Goal: Task Accomplishment & Management: Complete application form

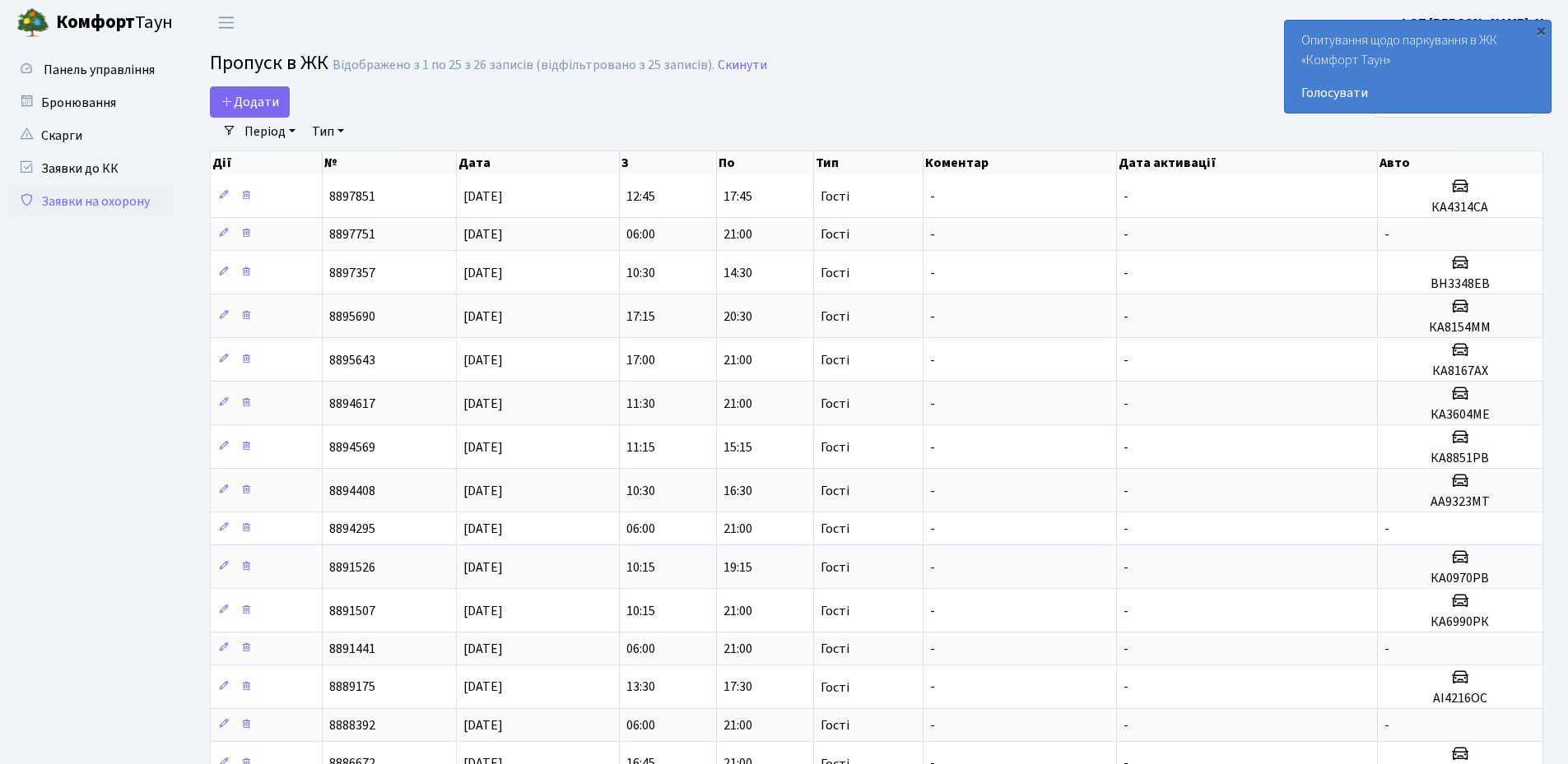
select select "25"
click at [1537, 29] on div "×" at bounding box center [1540, 30] width 17 height 17
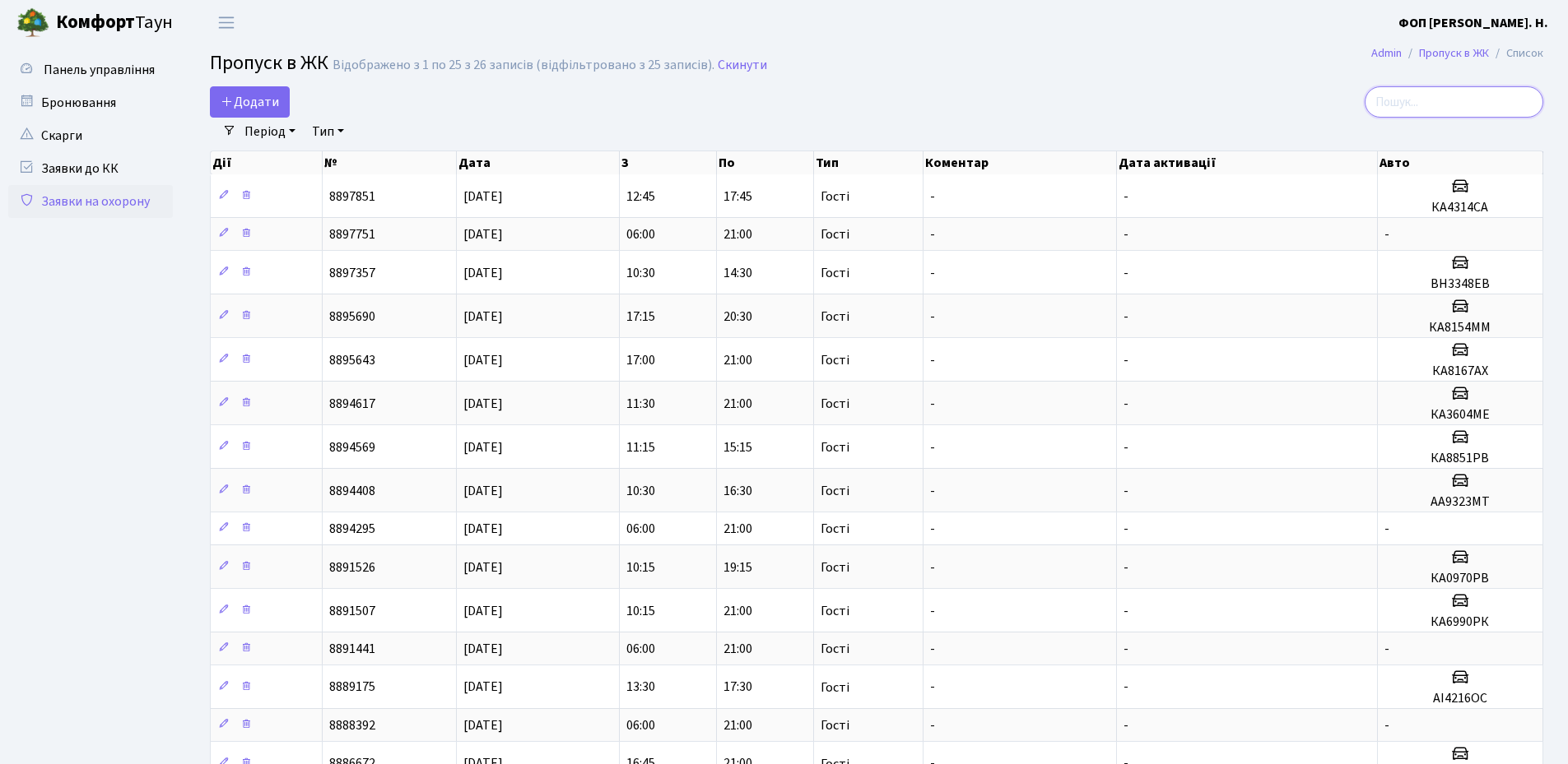
click at [1460, 97] on input "search" at bounding box center [1453, 101] width 179 height 31
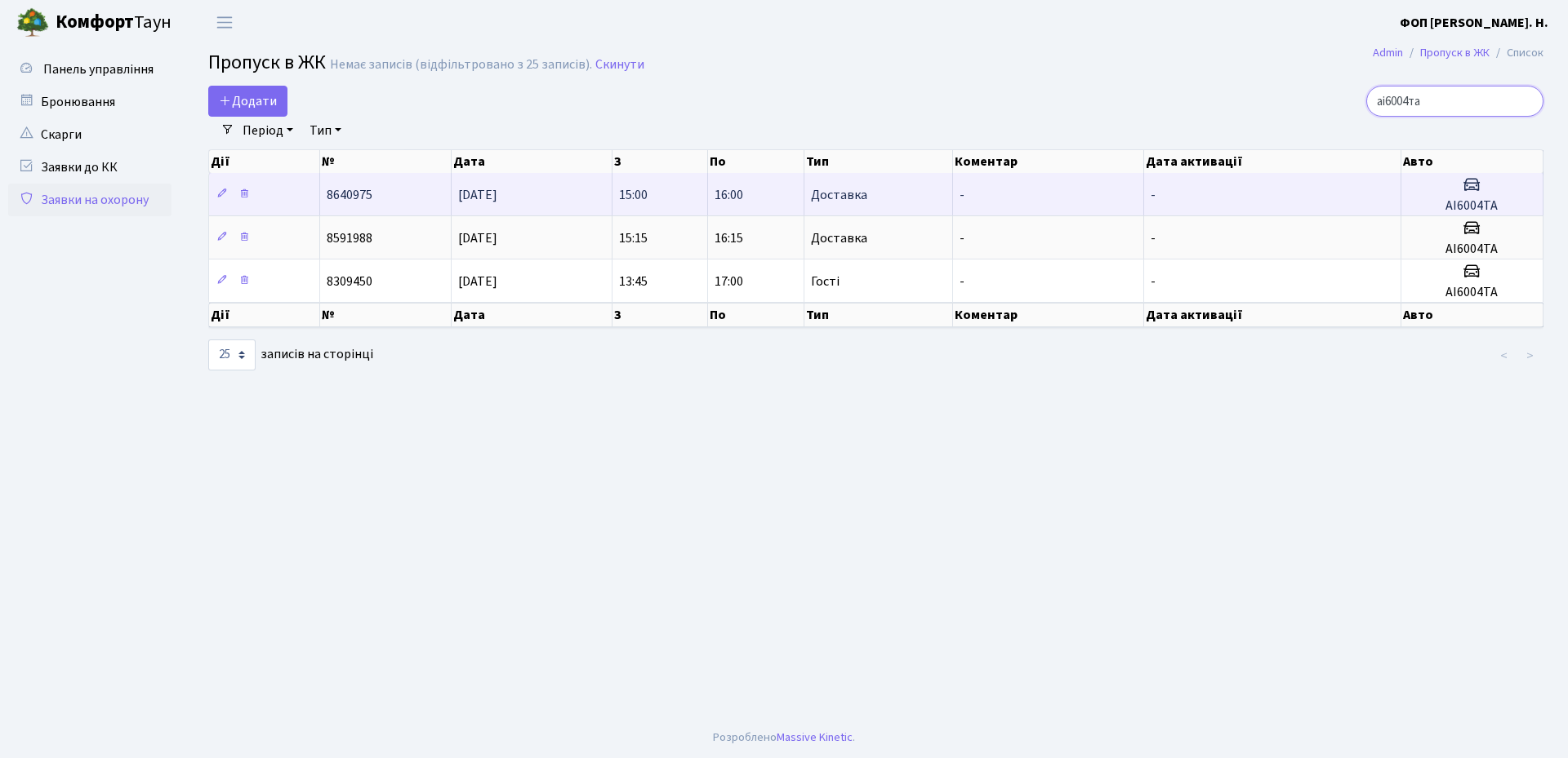
type input "аі6004та"
drag, startPoint x: 1501, startPoint y: 209, endPoint x: 1440, endPoint y: 209, distance: 61.0
click at [1440, 209] on h5 "АІ6004ТА" at bounding box center [1471, 206] width 128 height 16
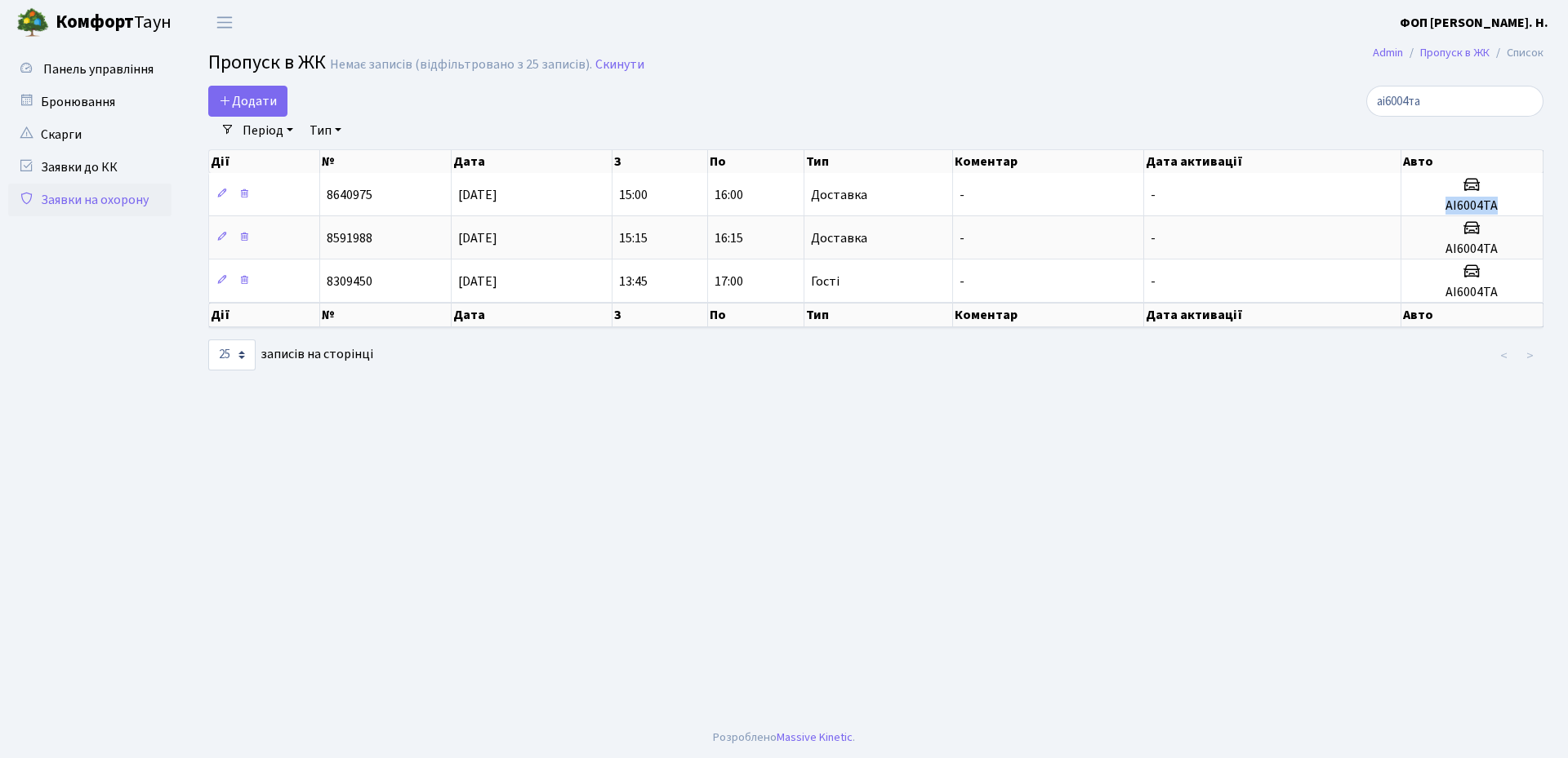
copy h5 "АІ6004ТА"
click at [1526, 105] on input "аі6004та" at bounding box center [1454, 100] width 177 height 31
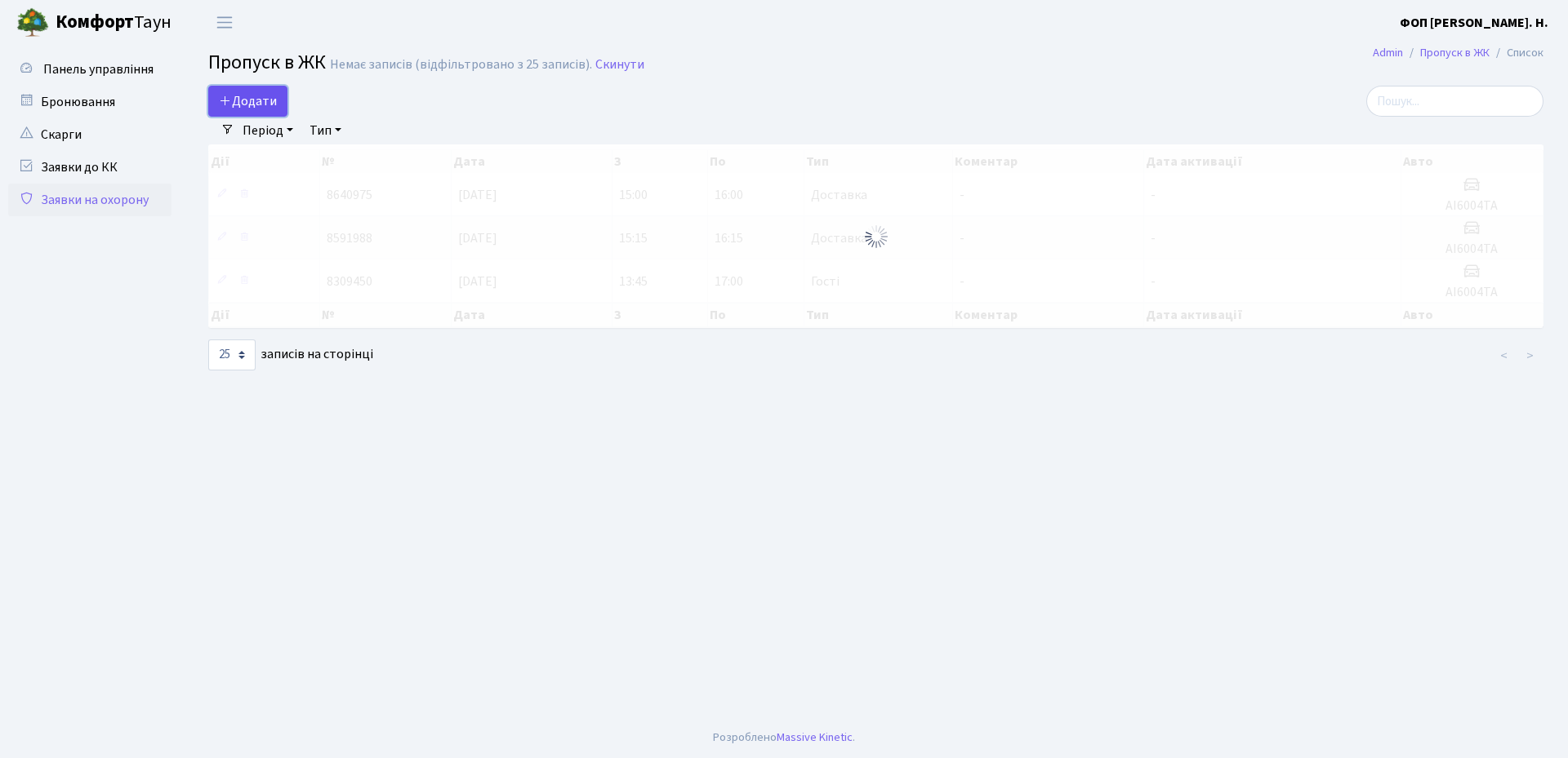
click at [246, 106] on span "Додати" at bounding box center [248, 101] width 58 height 18
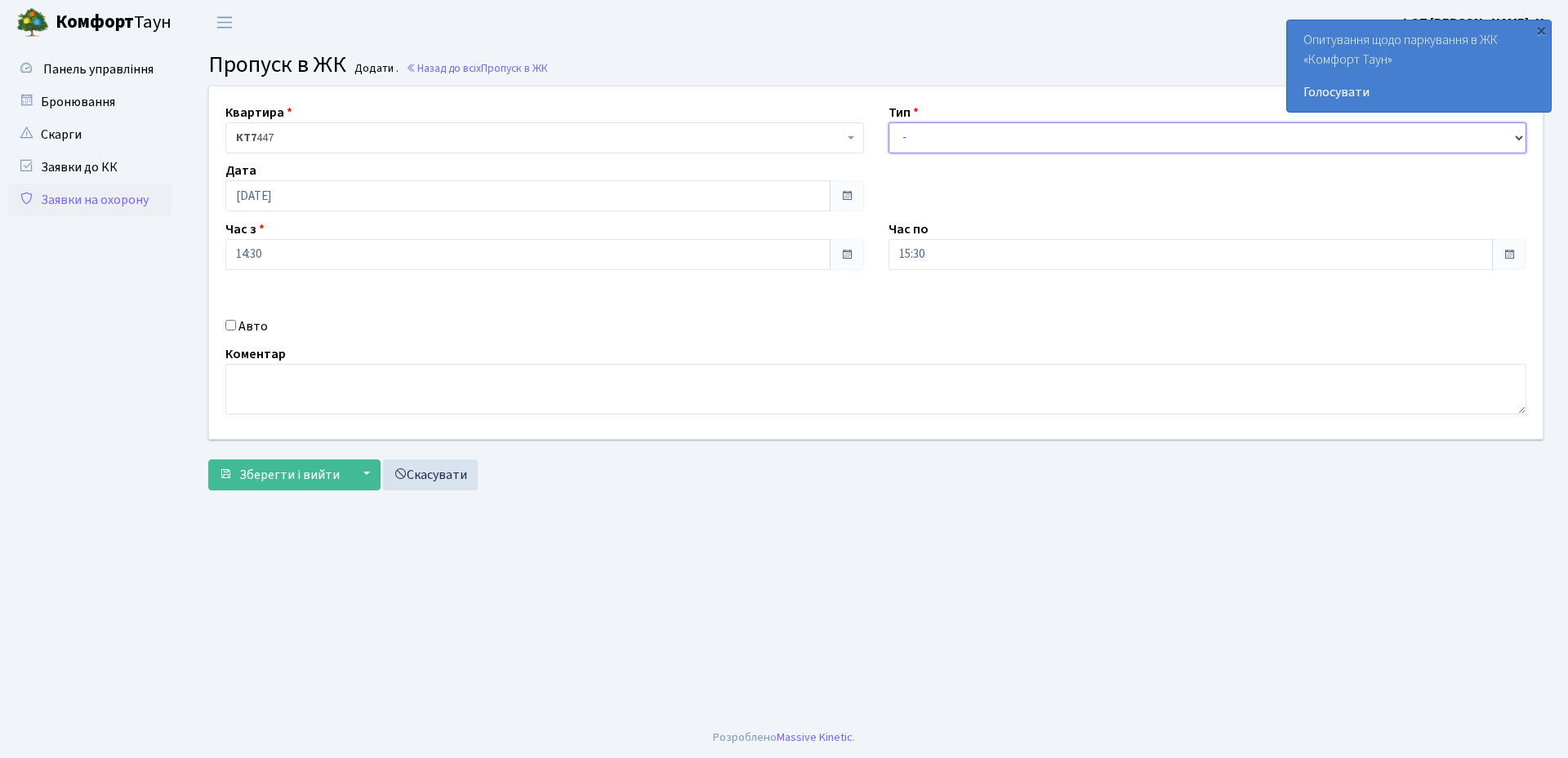
drag, startPoint x: 1104, startPoint y: 137, endPoint x: 1032, endPoint y: 151, distance: 73.3
click at [1104, 137] on select "- Доставка Таксі Гості Сервіс" at bounding box center [1207, 137] width 638 height 31
select select "3"
click at [888, 123] on select "- Доставка Таксі Гості Сервіс" at bounding box center [1207, 137] width 638 height 31
click at [945, 256] on input "15:30" at bounding box center [1191, 254] width 605 height 31
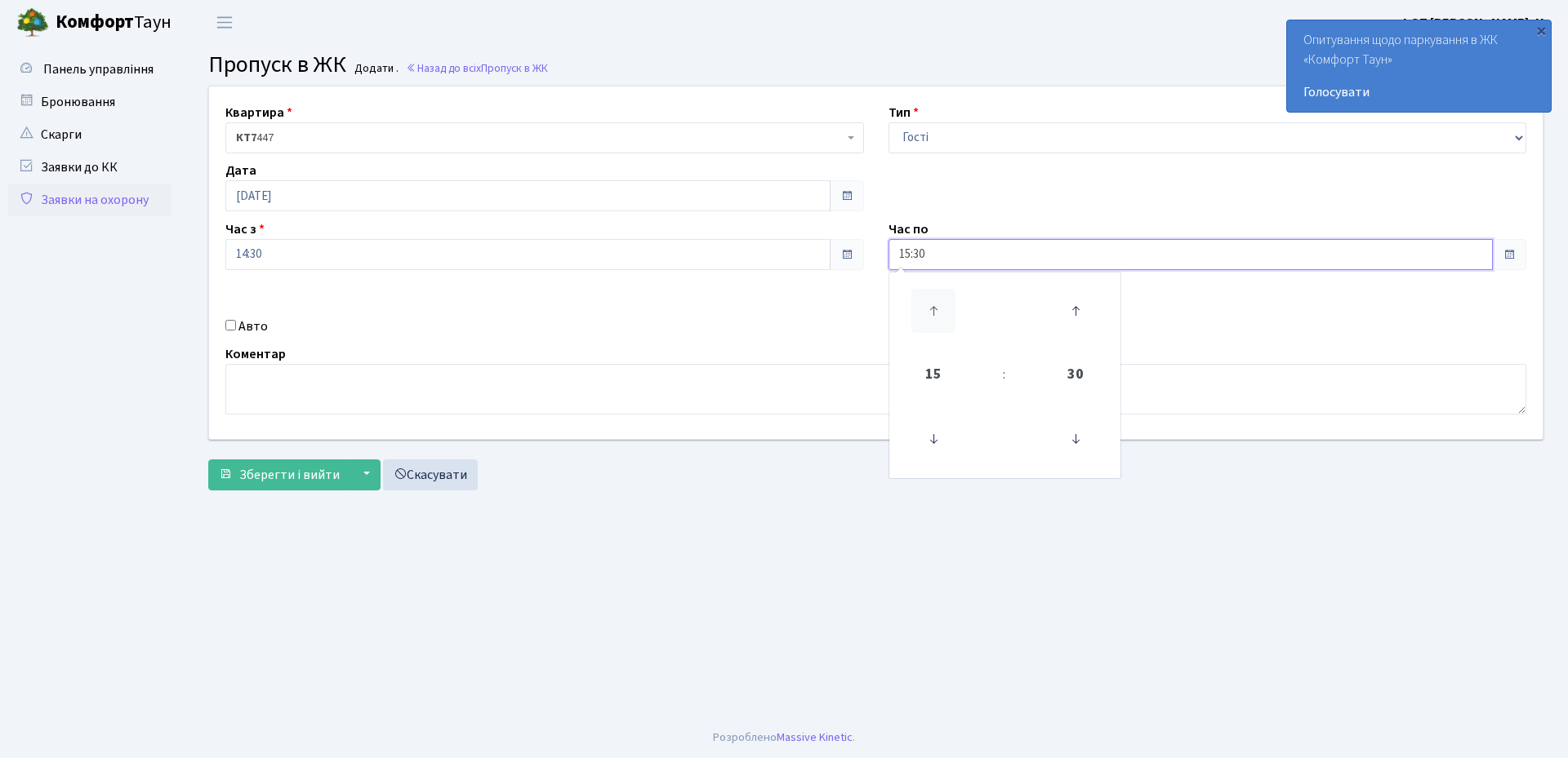
click at [935, 312] on icon at bounding box center [933, 311] width 44 height 44
type input "19:30"
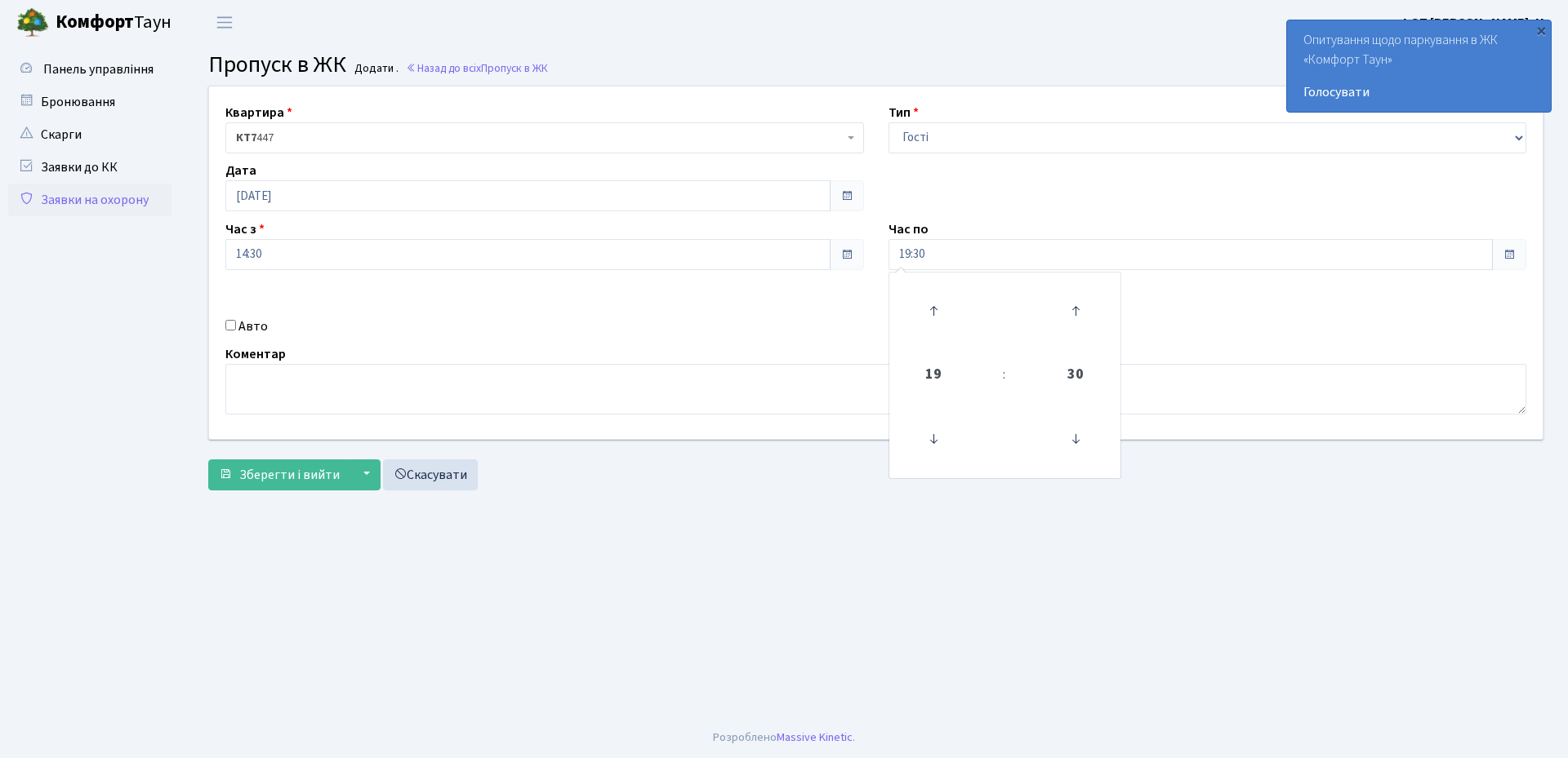
click at [246, 324] on label "Авто" at bounding box center [252, 326] width 29 height 19
click at [236, 324] on input "Авто" at bounding box center [231, 325] width 11 height 11
checkbox input "true"
click at [935, 311] on input "text" at bounding box center [1207, 312] width 638 height 31
paste input "АІ6004ТА"
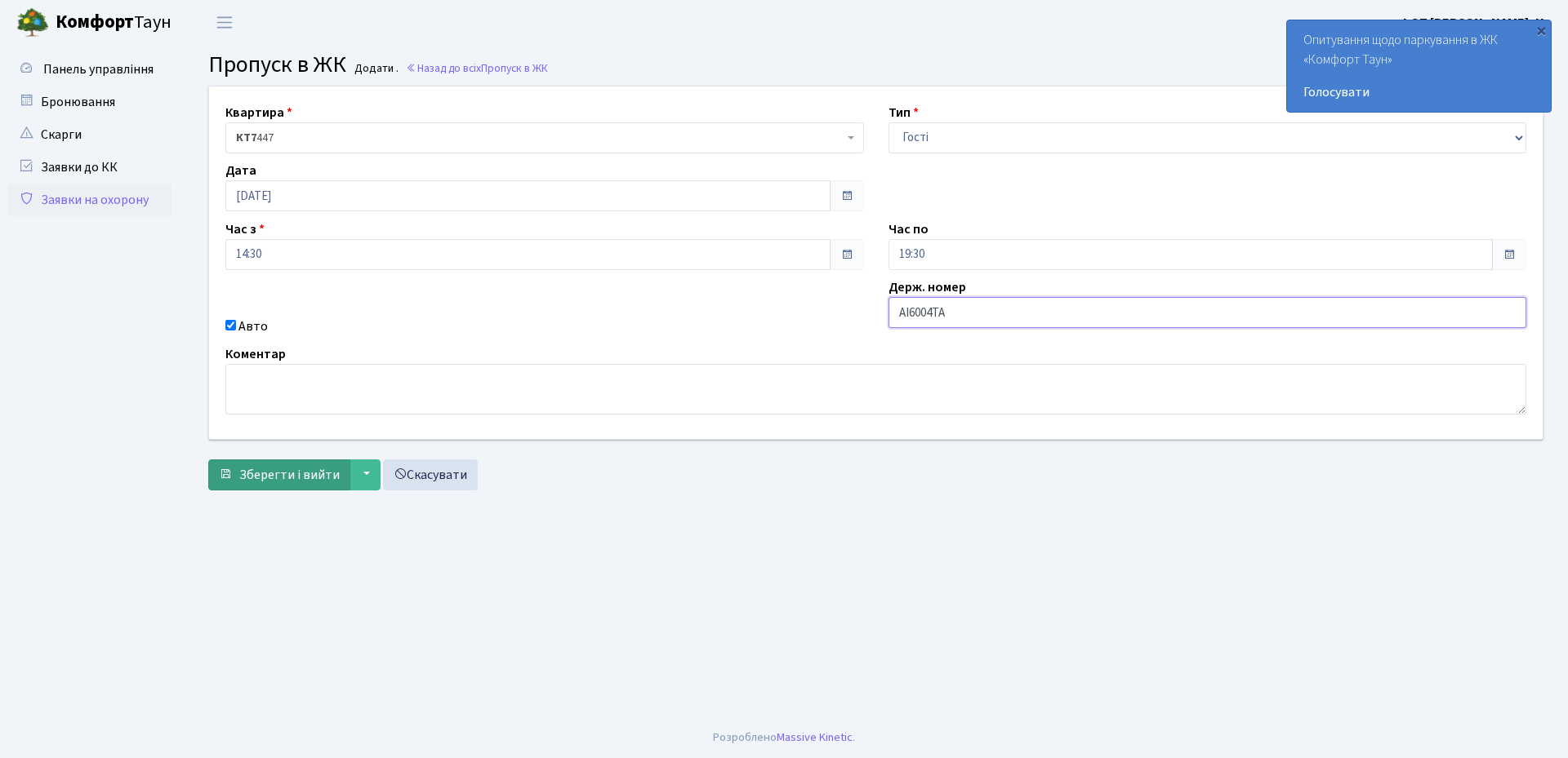
type input "АІ6004ТА"
click at [290, 476] on span "Зберегти і вийти" at bounding box center [289, 475] width 101 height 18
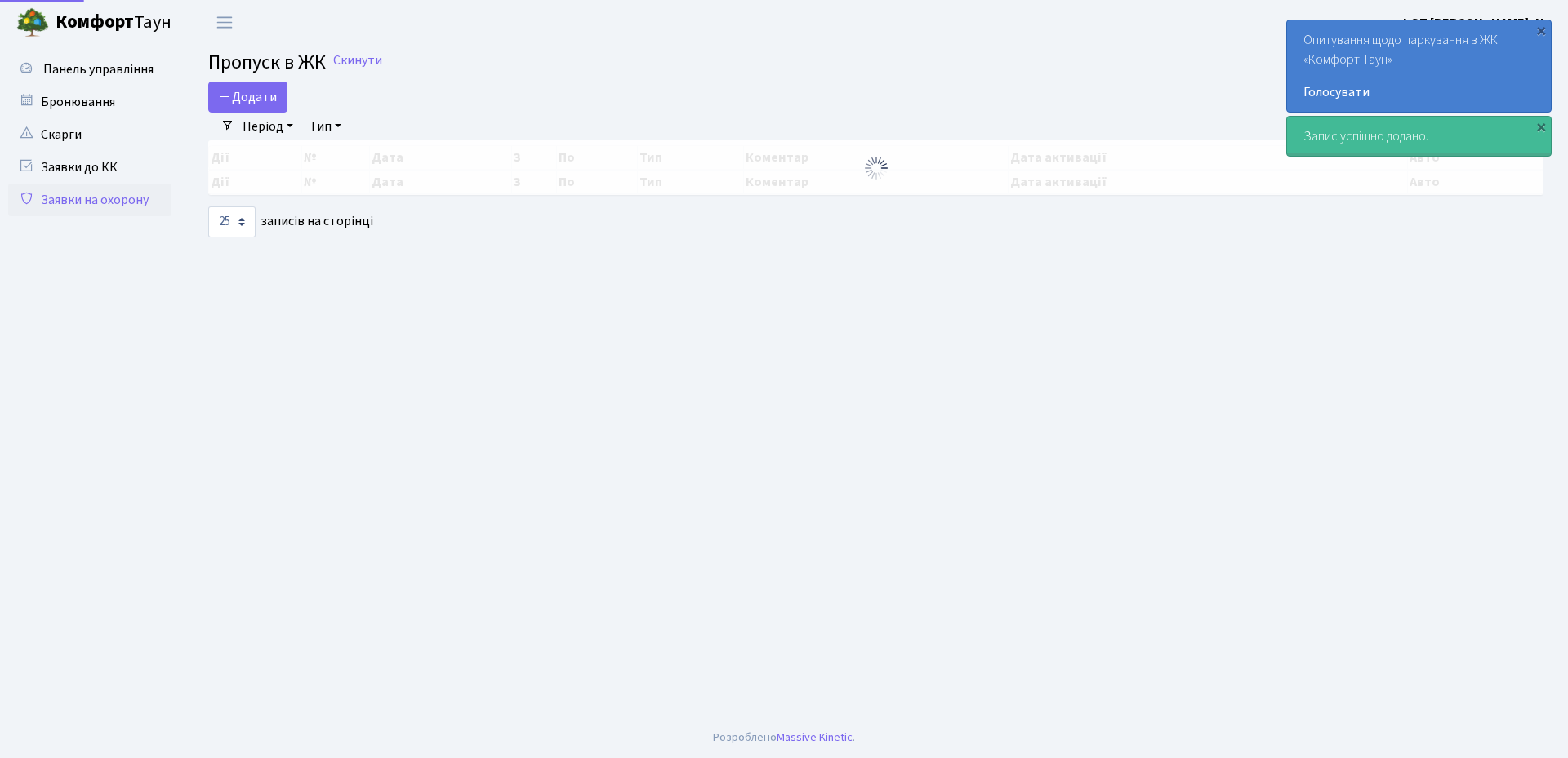
select select "25"
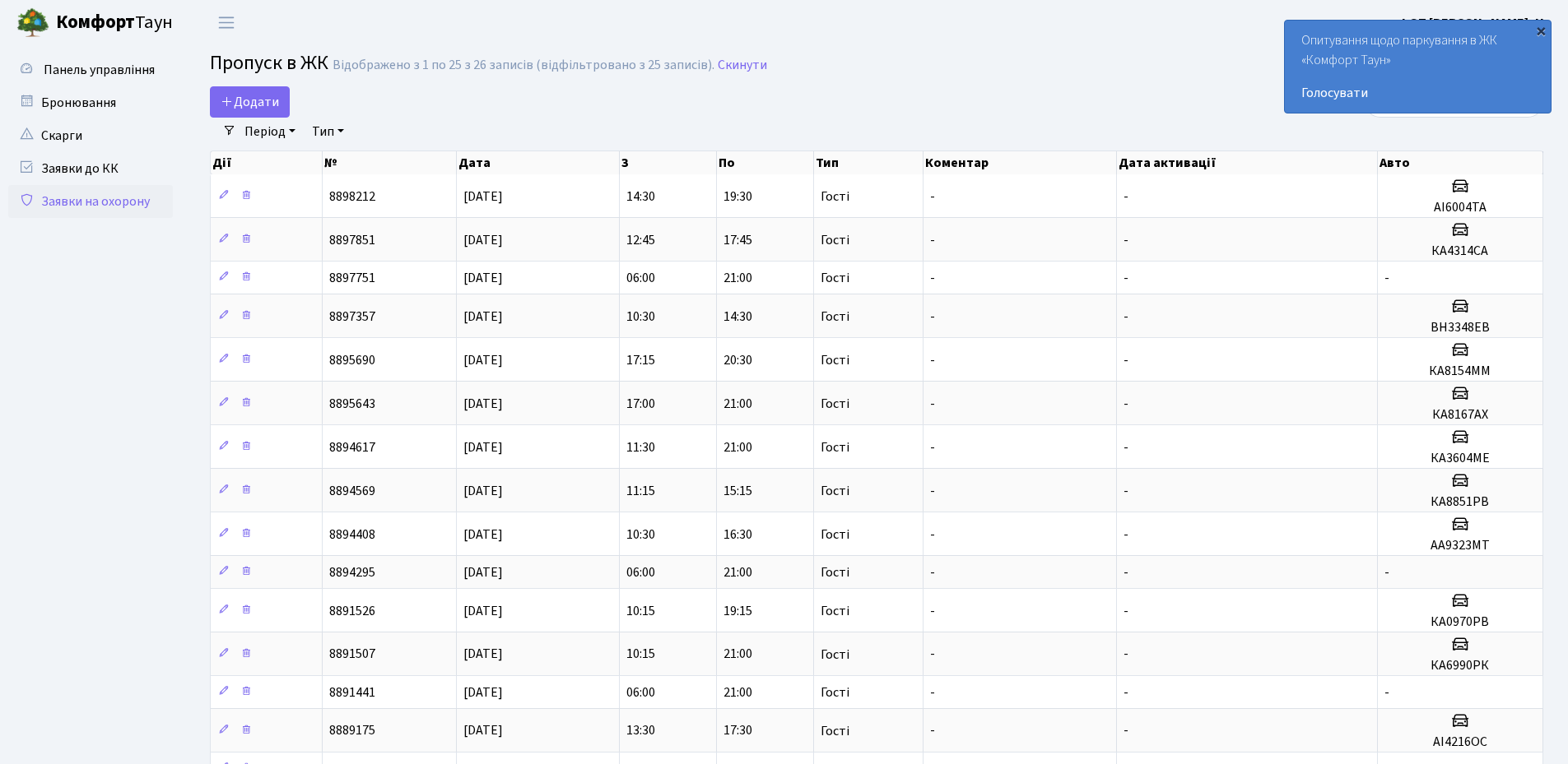
click at [1536, 33] on div "×" at bounding box center [1540, 30] width 17 height 17
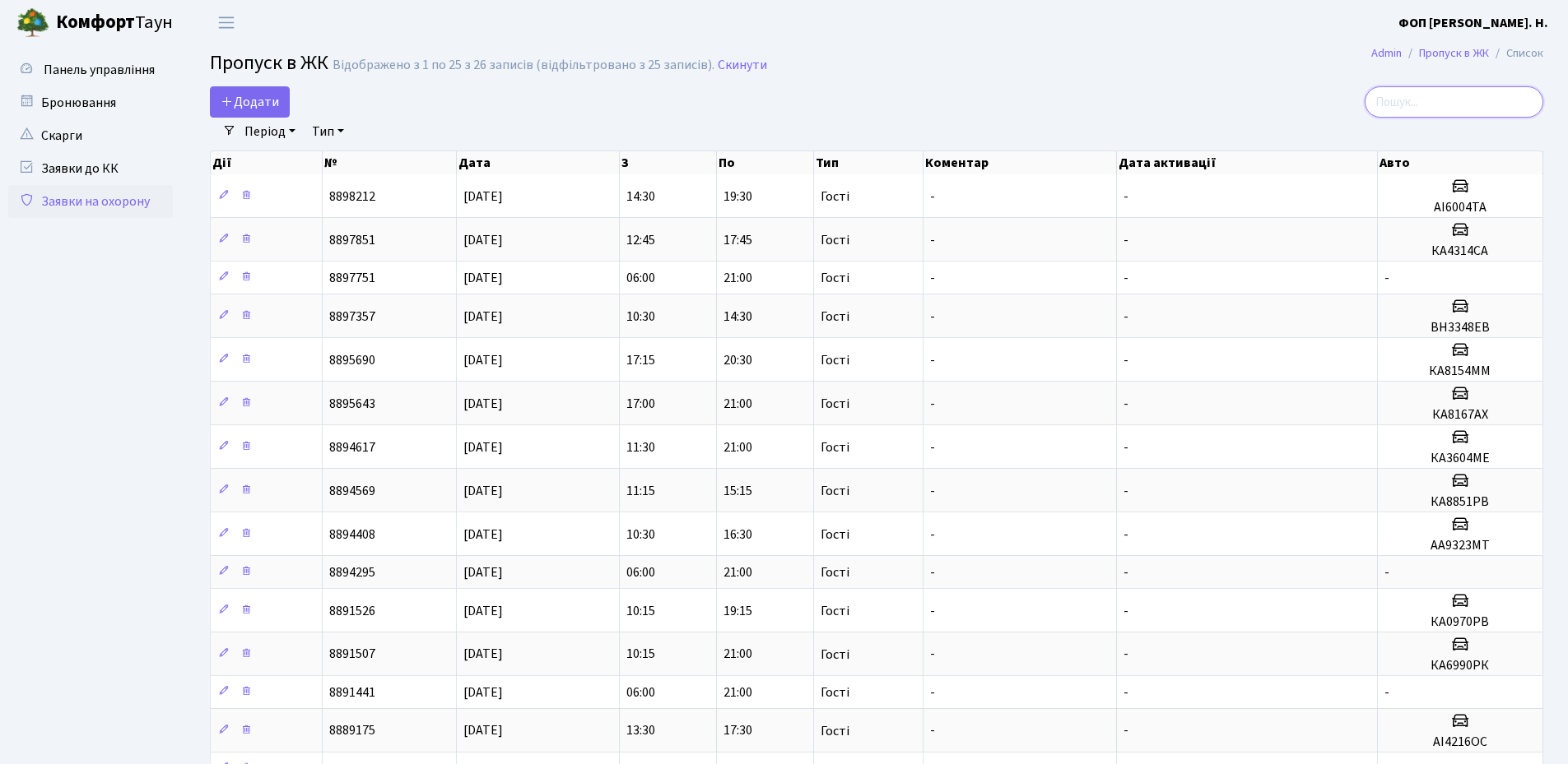
click at [1452, 100] on input "search" at bounding box center [1453, 101] width 179 height 31
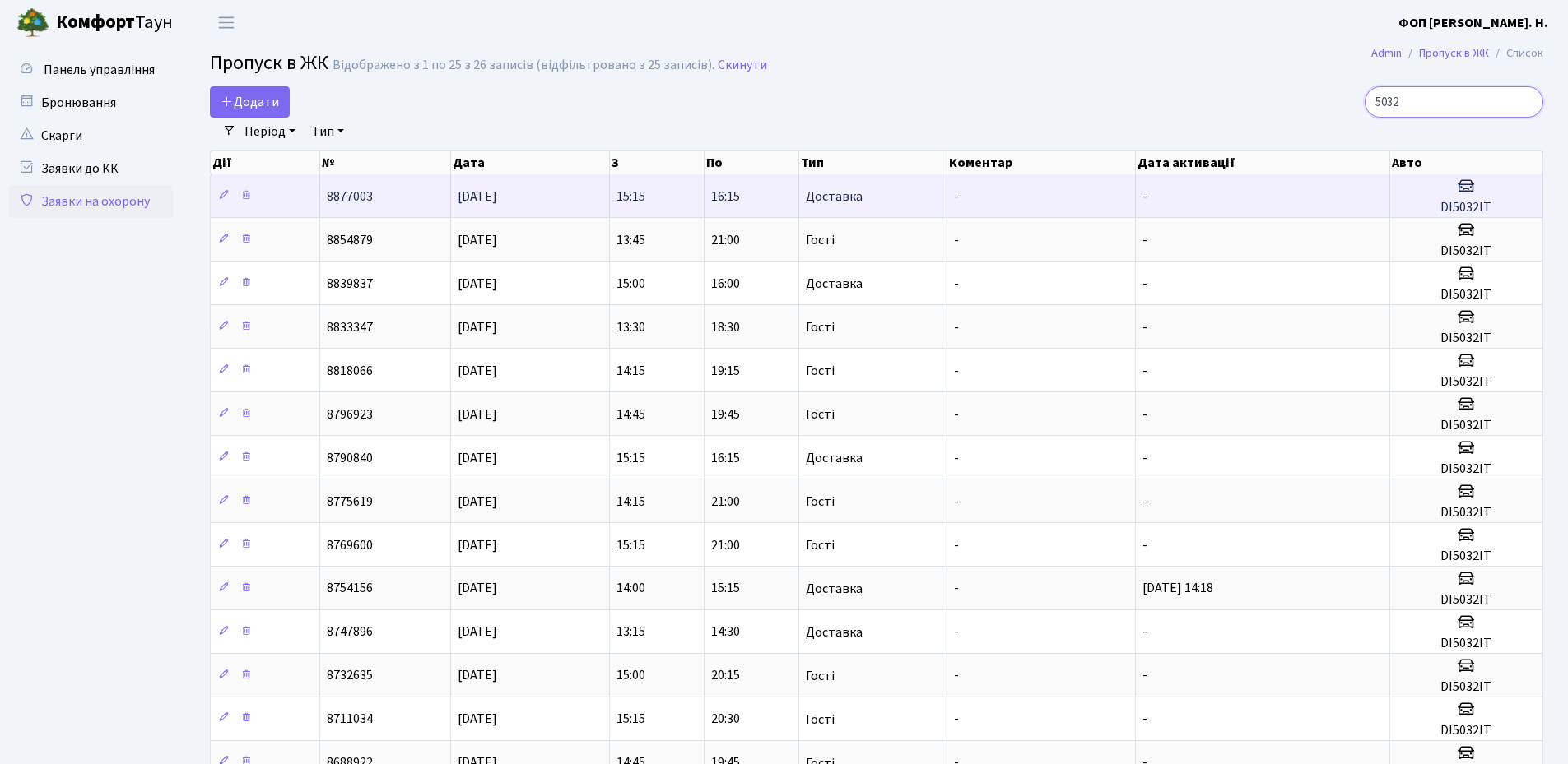
type input "5032"
drag, startPoint x: 1492, startPoint y: 207, endPoint x: 1434, endPoint y: 207, distance: 58.0
click at [1434, 207] on h5 "DI5032IT" at bounding box center [1466, 208] width 139 height 16
copy h5 "DI5032IT"
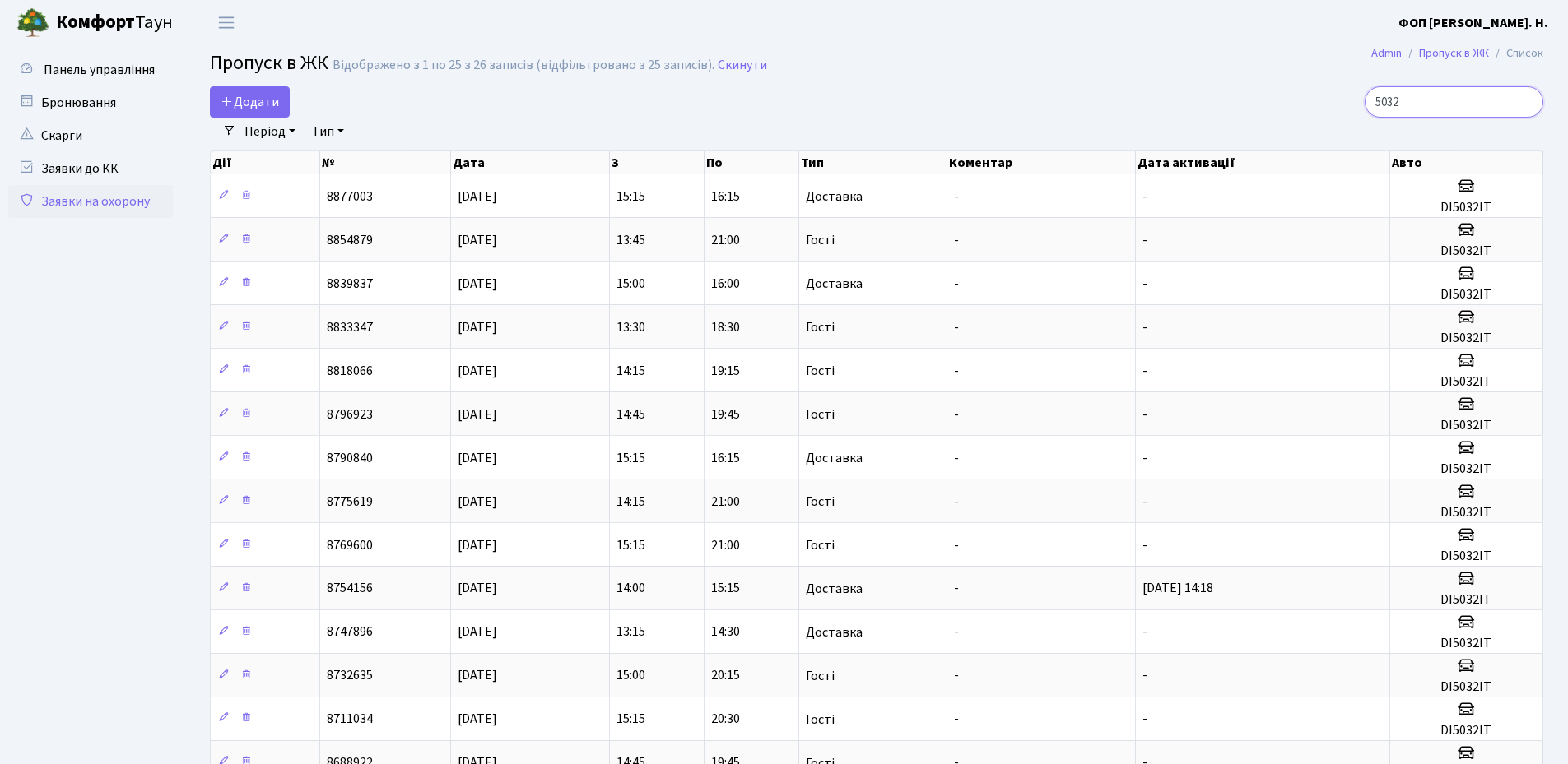
click at [1452, 106] on input "5032" at bounding box center [1453, 101] width 179 height 31
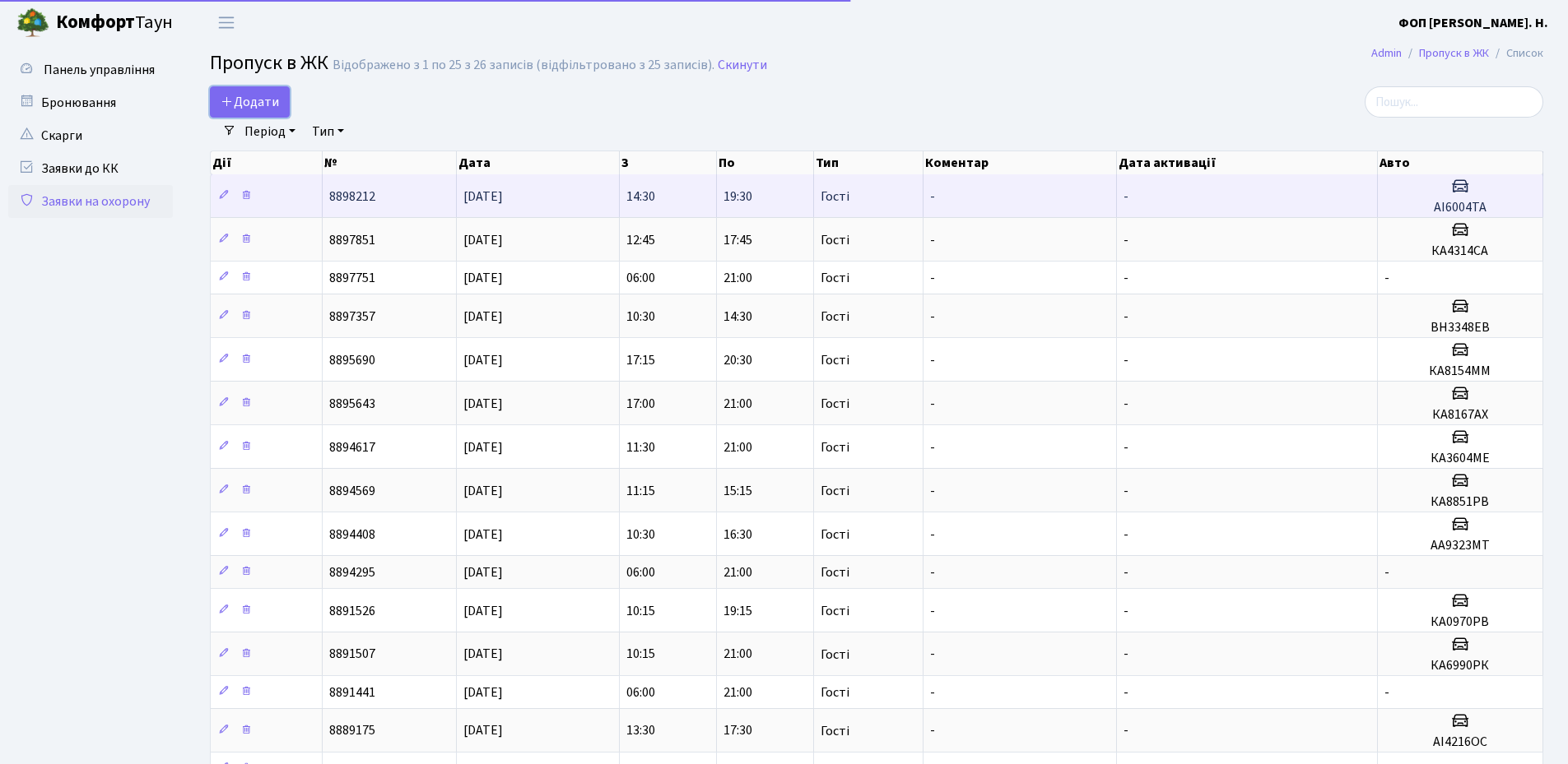
drag, startPoint x: 259, startPoint y: 99, endPoint x: 795, endPoint y: 176, distance: 541.5
click at [261, 99] on span "Додати" at bounding box center [250, 102] width 59 height 18
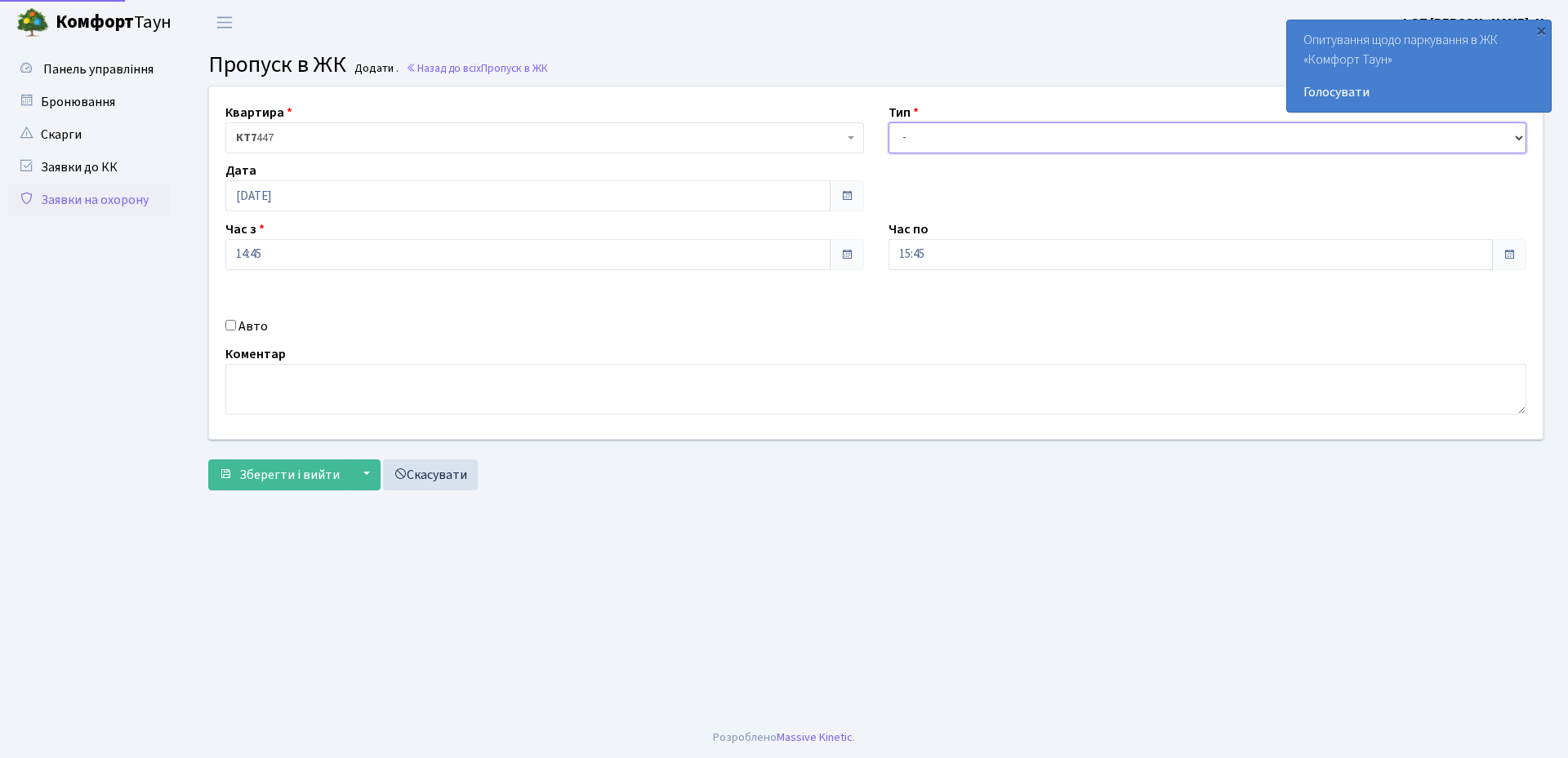
click at [997, 130] on select "- Доставка Таксі Гості Сервіс" at bounding box center [1207, 137] width 638 height 31
select select "3"
click at [888, 123] on select "- Доставка Таксі Гості Сервіс" at bounding box center [1207, 137] width 638 height 31
click at [952, 262] on input "15:45" at bounding box center [1191, 254] width 605 height 31
click at [942, 312] on icon at bounding box center [933, 311] width 44 height 44
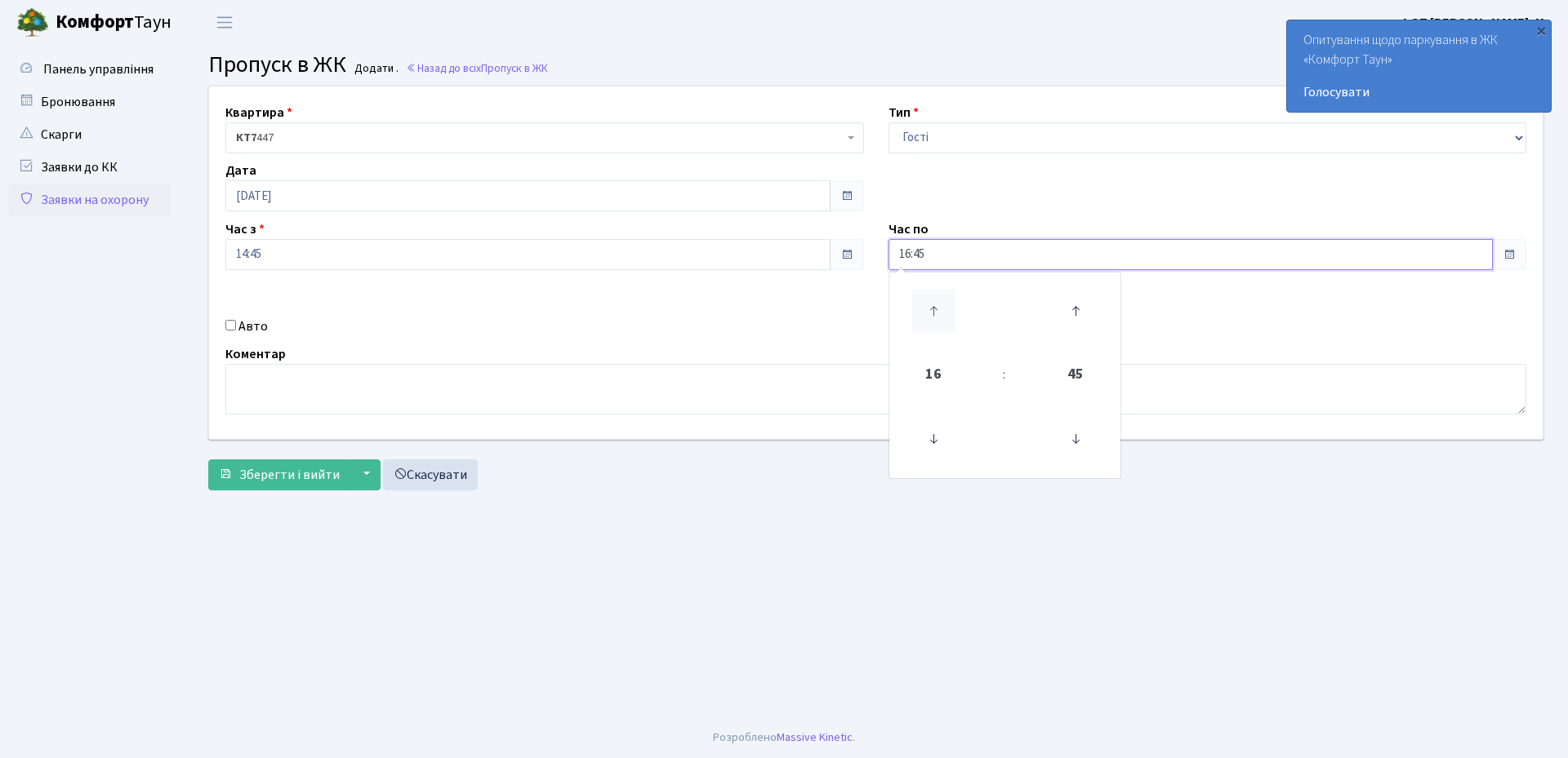
click at [942, 312] on icon at bounding box center [933, 311] width 44 height 44
type input "18:45"
drag, startPoint x: 248, startPoint y: 329, endPoint x: 286, endPoint y: 328, distance: 38.0
click at [250, 328] on label "Авто" at bounding box center [252, 326] width 29 height 19
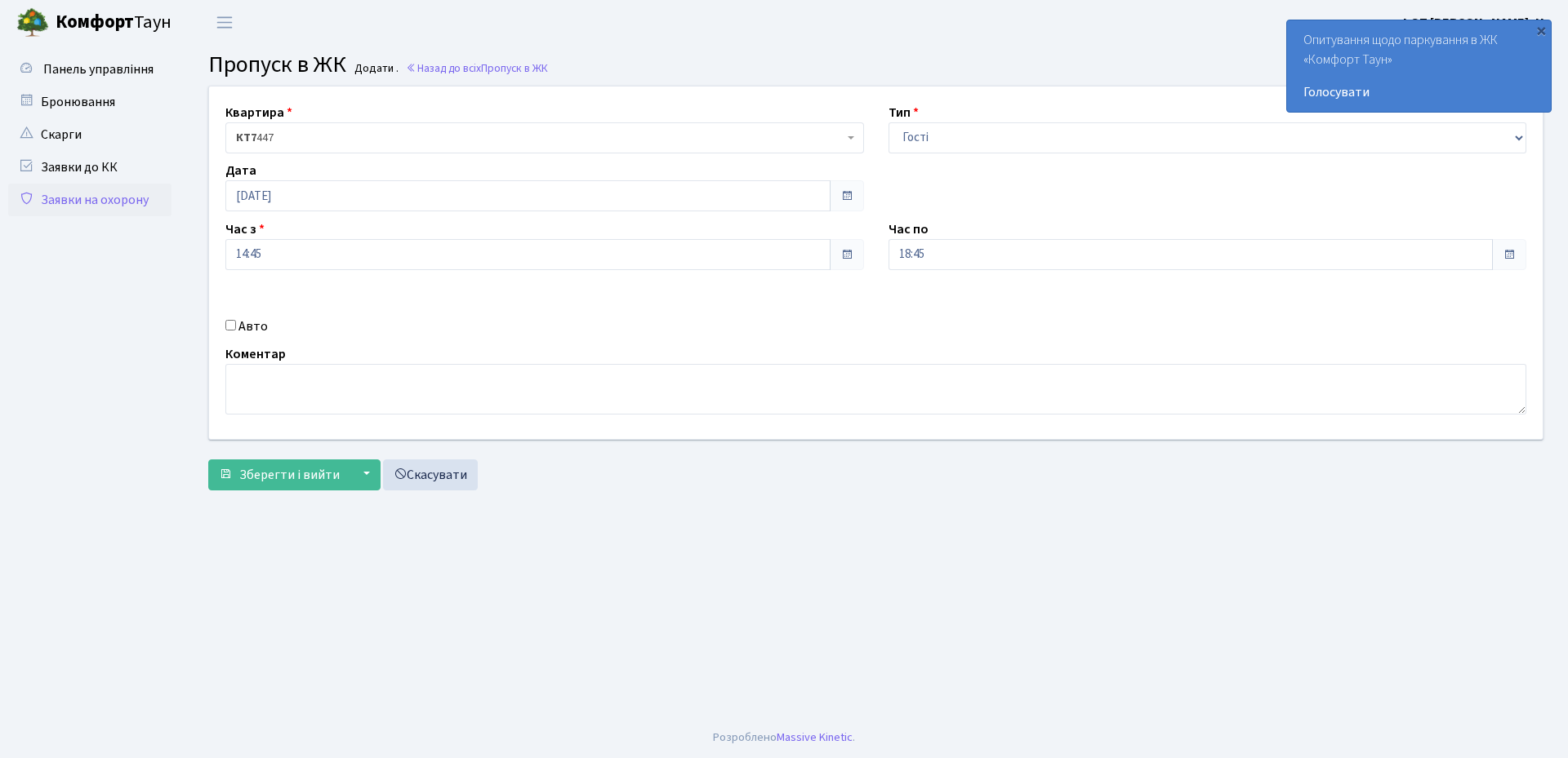
click at [238, 324] on label "Авто" at bounding box center [252, 326] width 29 height 19
click at [236, 324] on input "Авто" at bounding box center [231, 325] width 11 height 11
checkbox input "true"
drag, startPoint x: 1101, startPoint y: 309, endPoint x: 1088, endPoint y: 312, distance: 13.3
click at [1101, 309] on input "text" at bounding box center [1207, 312] width 638 height 31
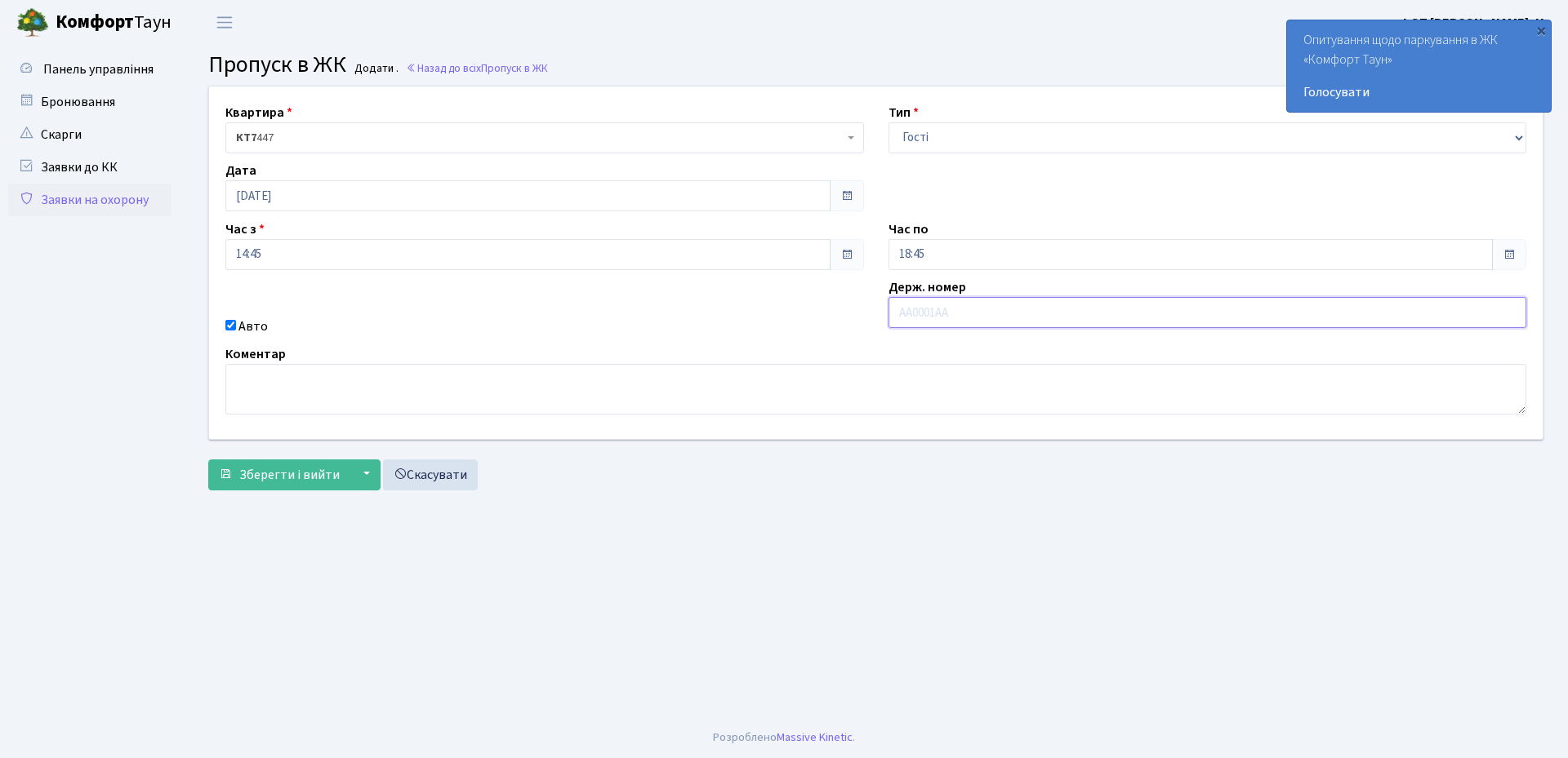
paste input "DI5032IT"
type input "DI5032IT"
click at [236, 477] on button "Зберегти і вийти" at bounding box center [279, 474] width 142 height 31
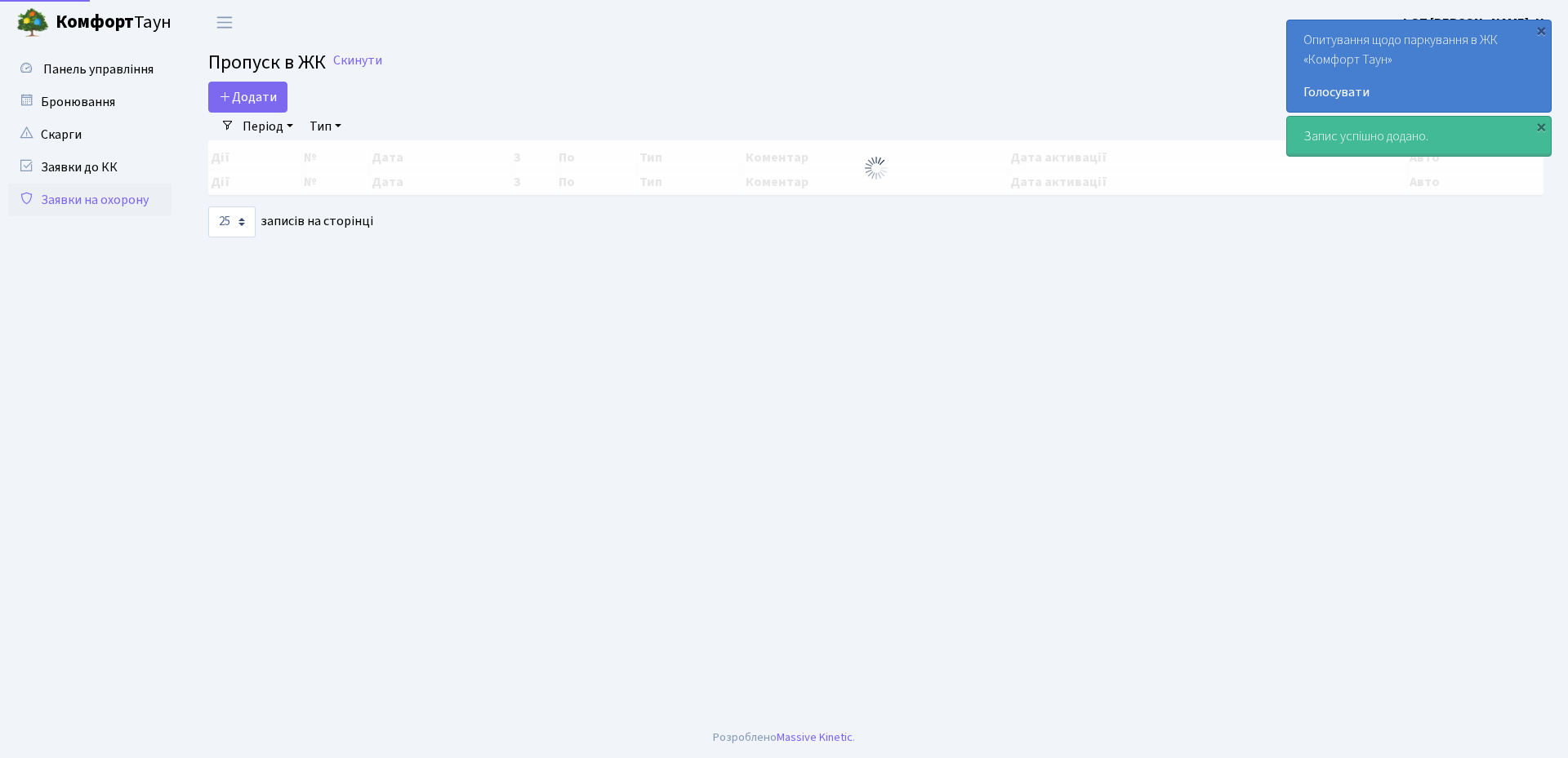
select select "25"
